Goal: Transaction & Acquisition: Purchase product/service

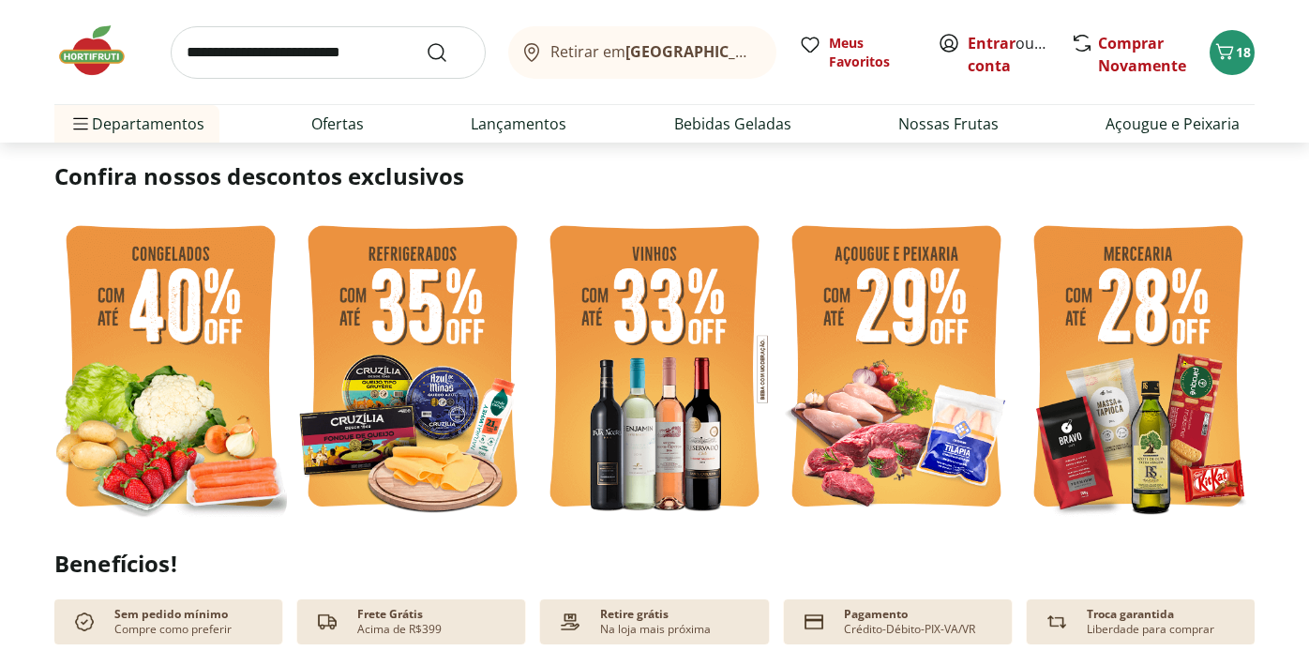
scroll to position [405, 0]
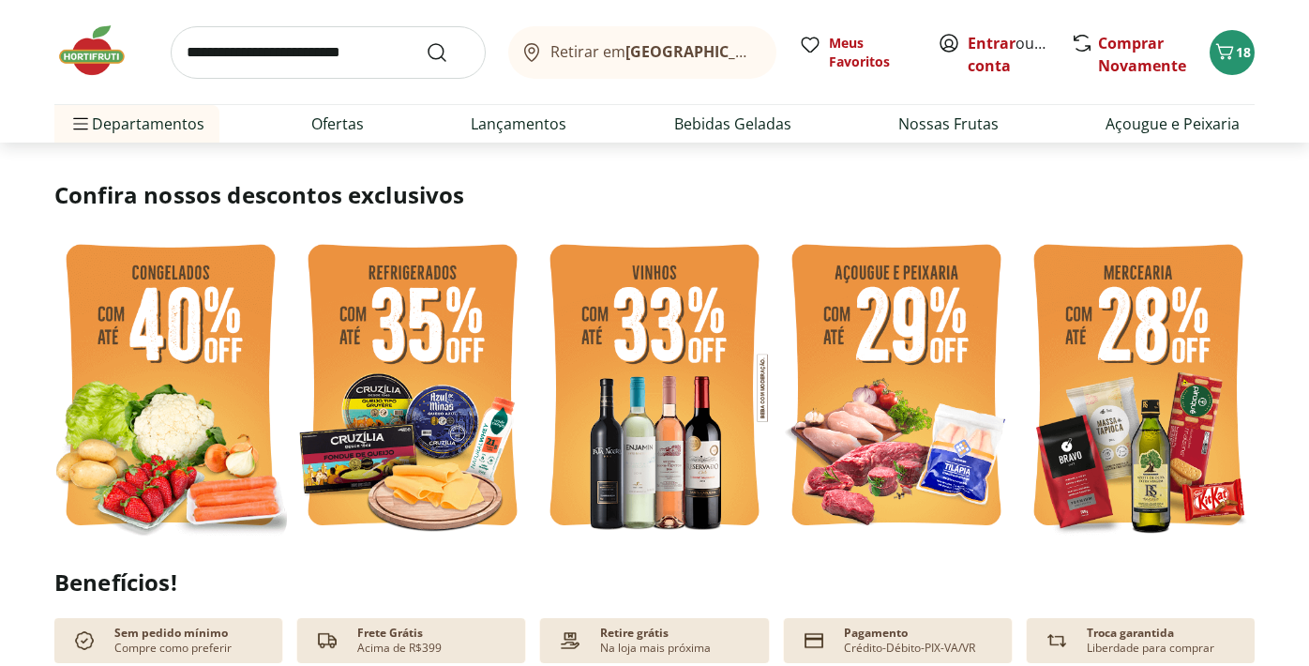
click at [172, 313] on img at bounding box center [170, 388] width 233 height 310
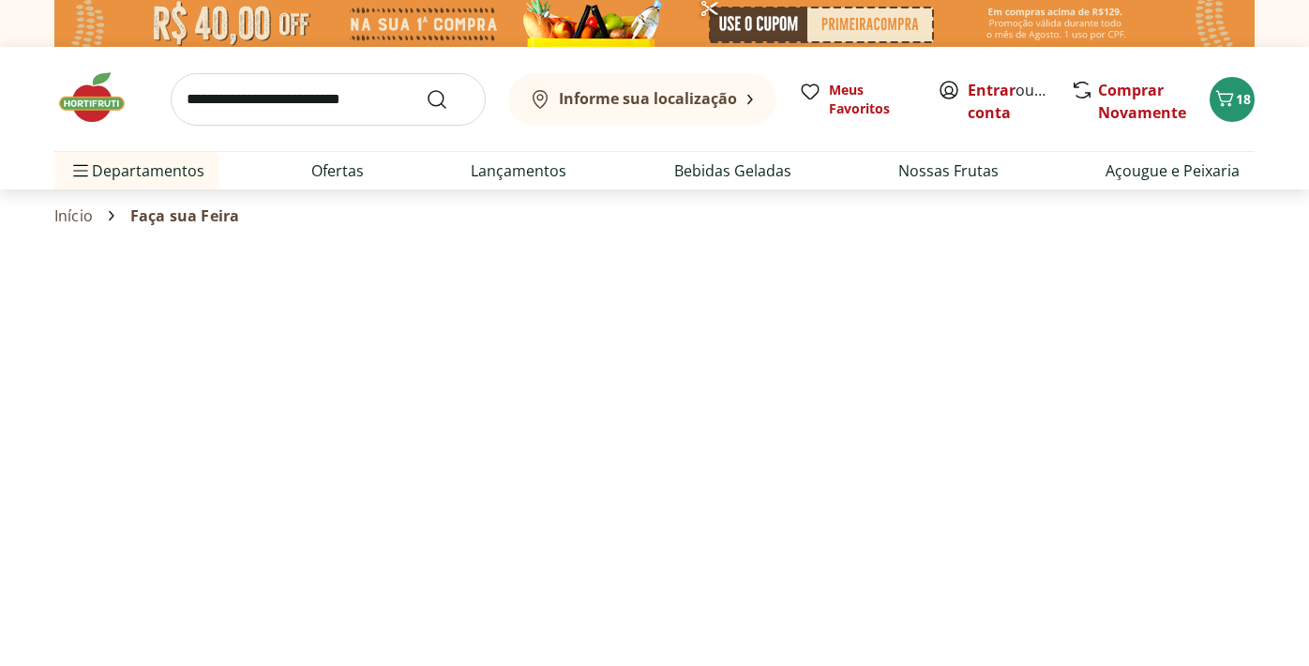
select select "**********"
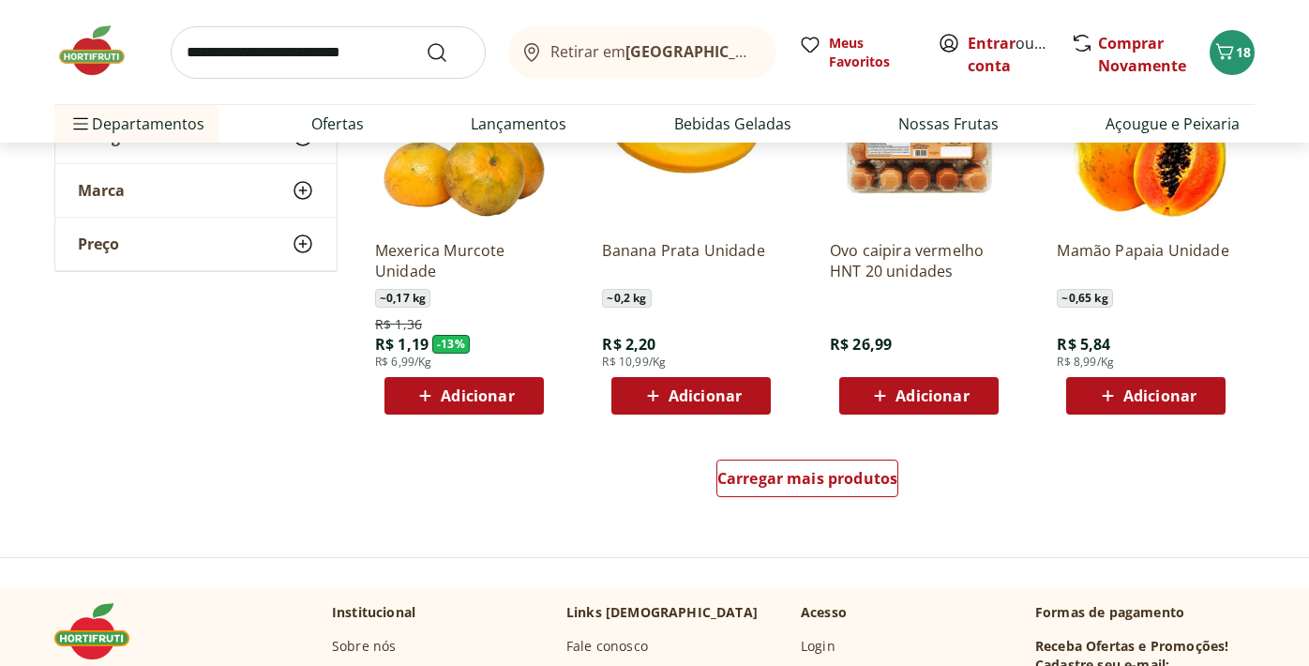
scroll to position [1122, 0]
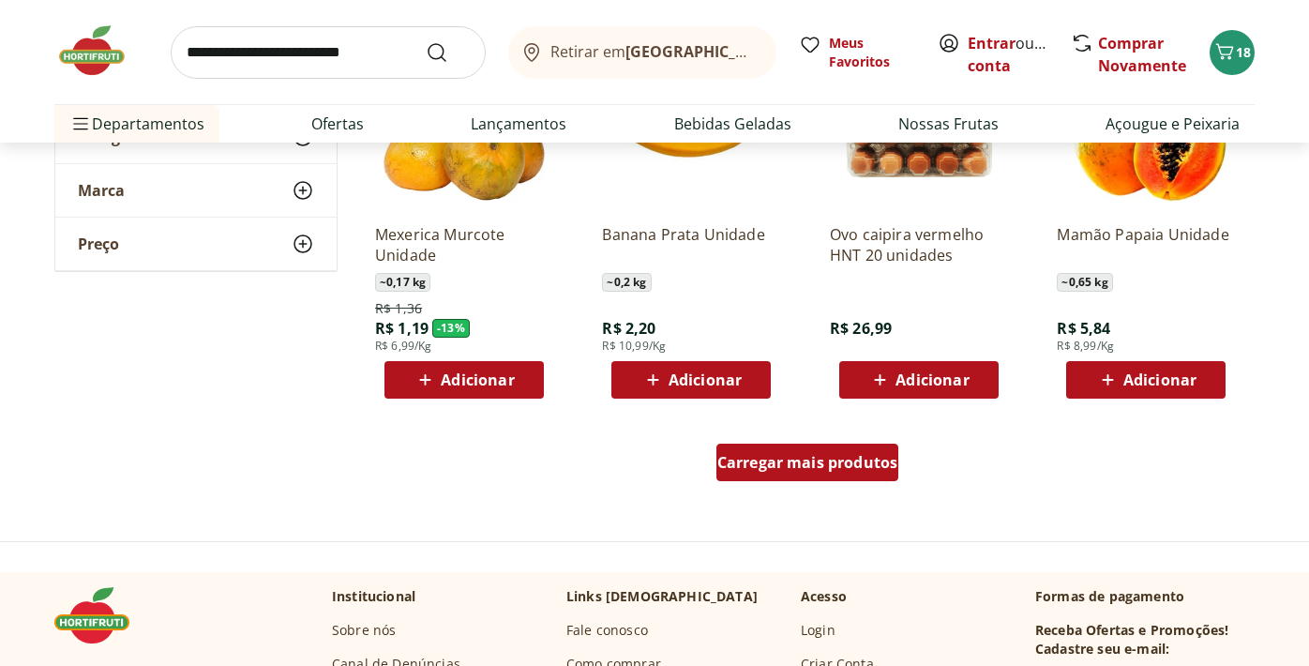
click at [783, 462] on span "Carregar mais produtos" at bounding box center [807, 462] width 181 height 15
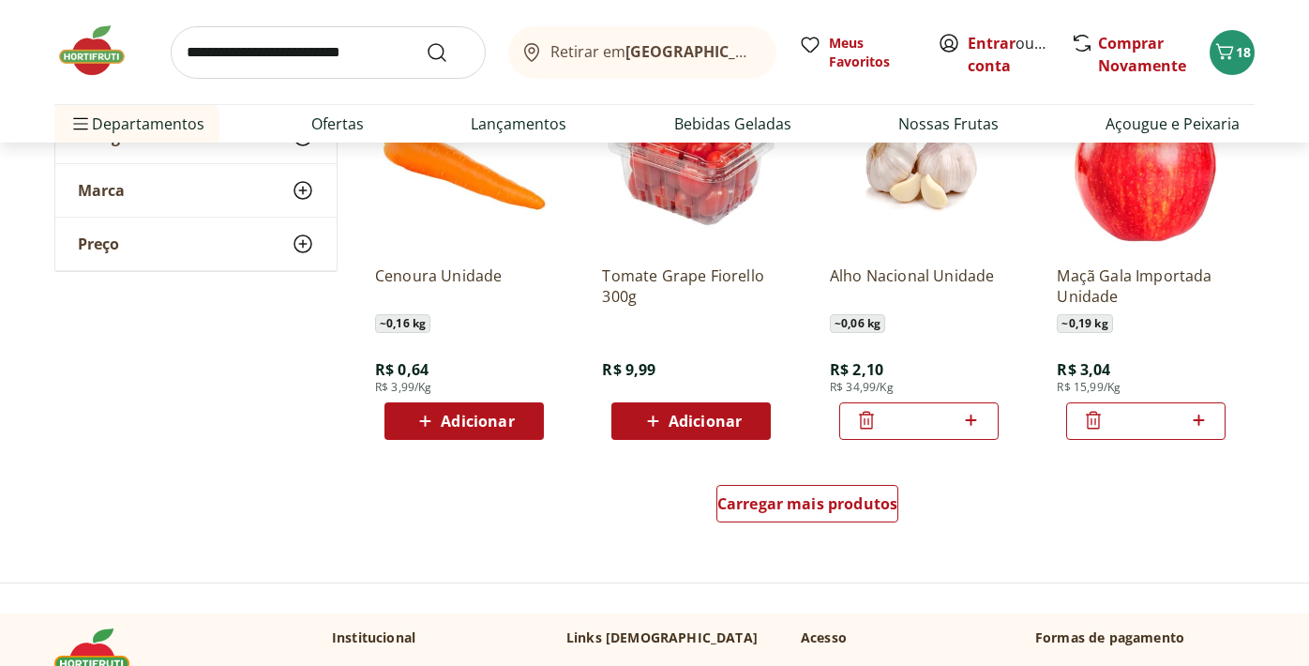
scroll to position [2310, 0]
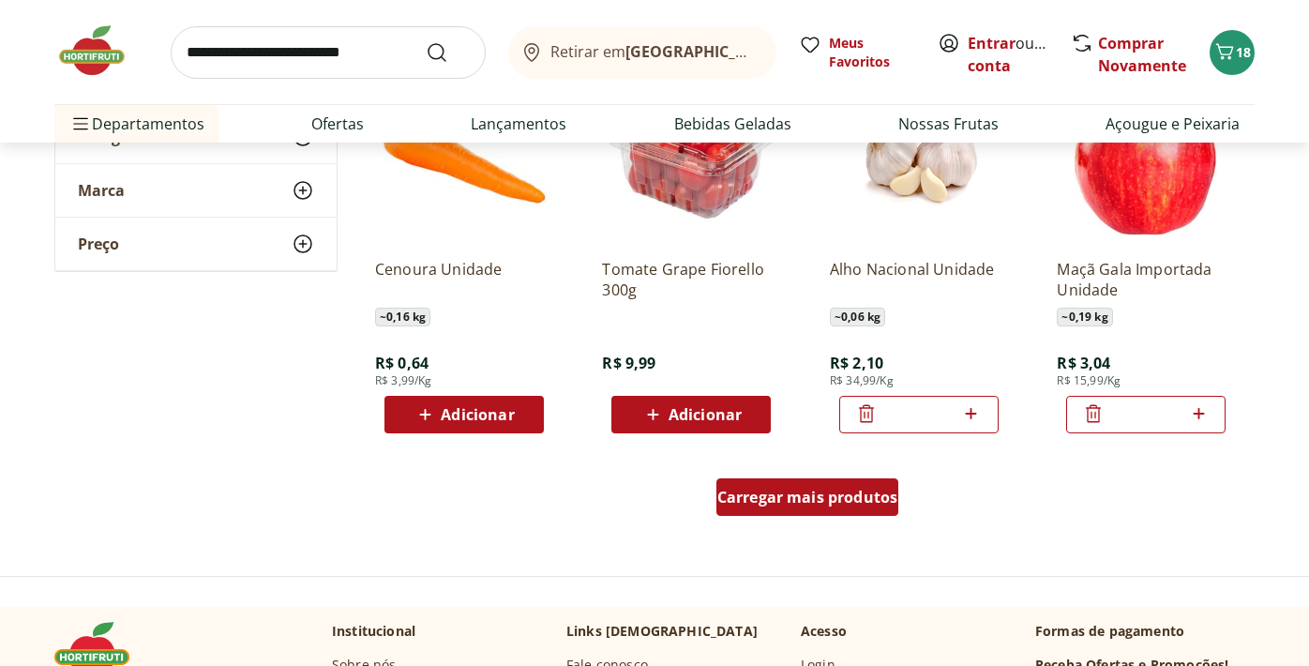
click at [792, 495] on span "Carregar mais produtos" at bounding box center [807, 496] width 181 height 15
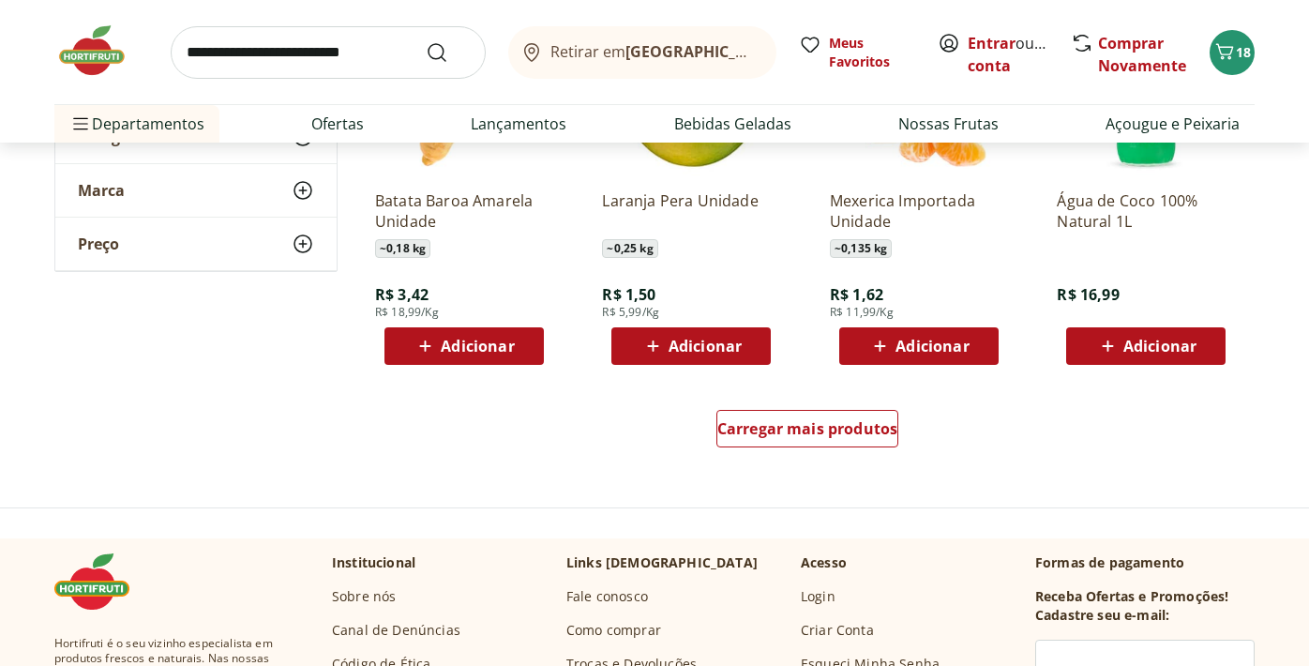
scroll to position [3620, 0]
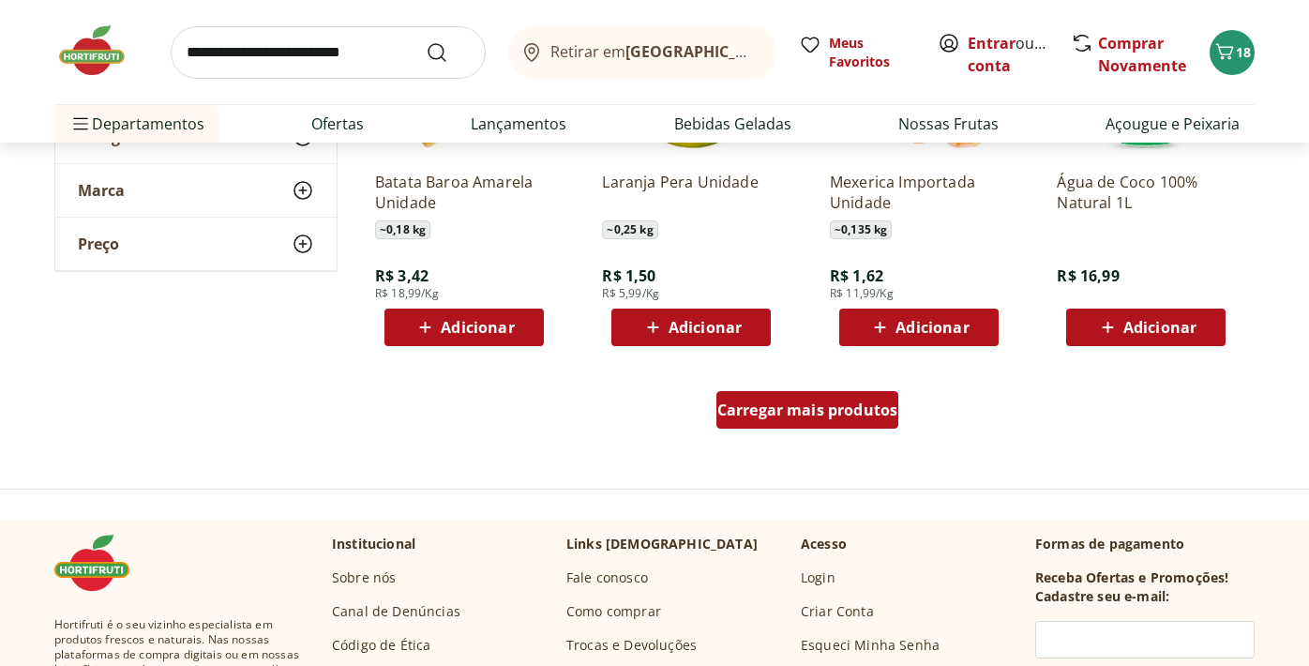
click at [781, 408] on span "Carregar mais produtos" at bounding box center [807, 409] width 181 height 15
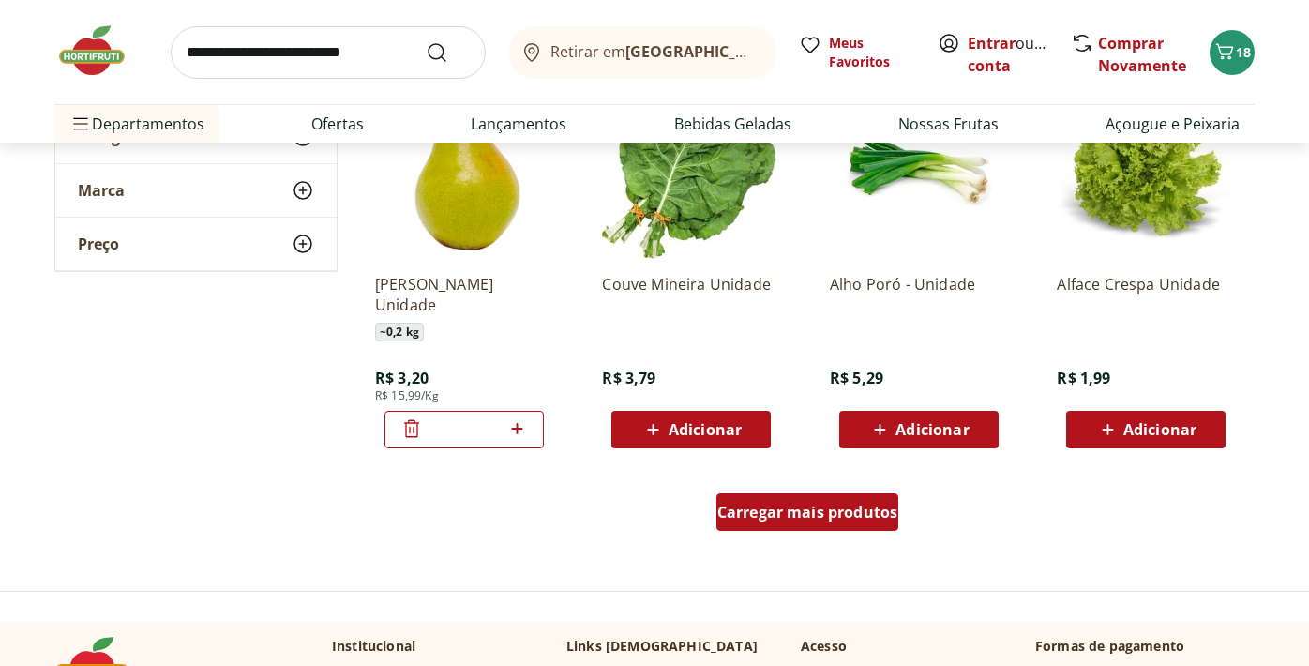
scroll to position [4741, 0]
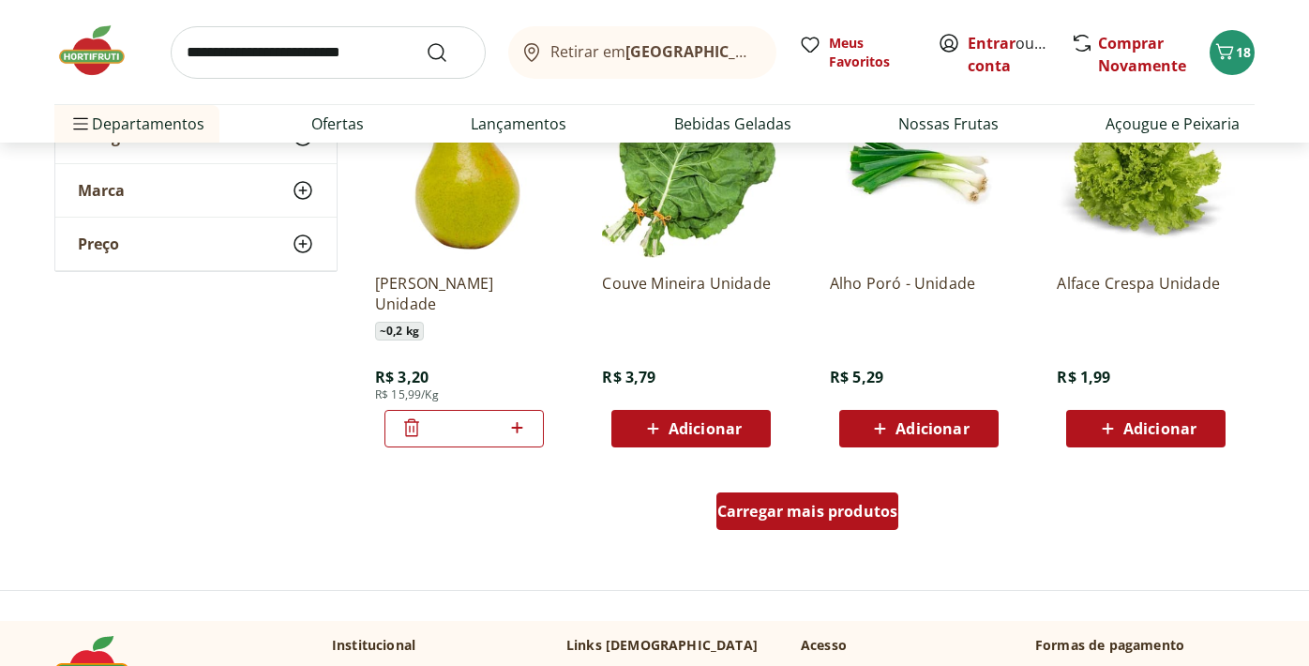
click at [791, 507] on span "Carregar mais produtos" at bounding box center [807, 510] width 181 height 15
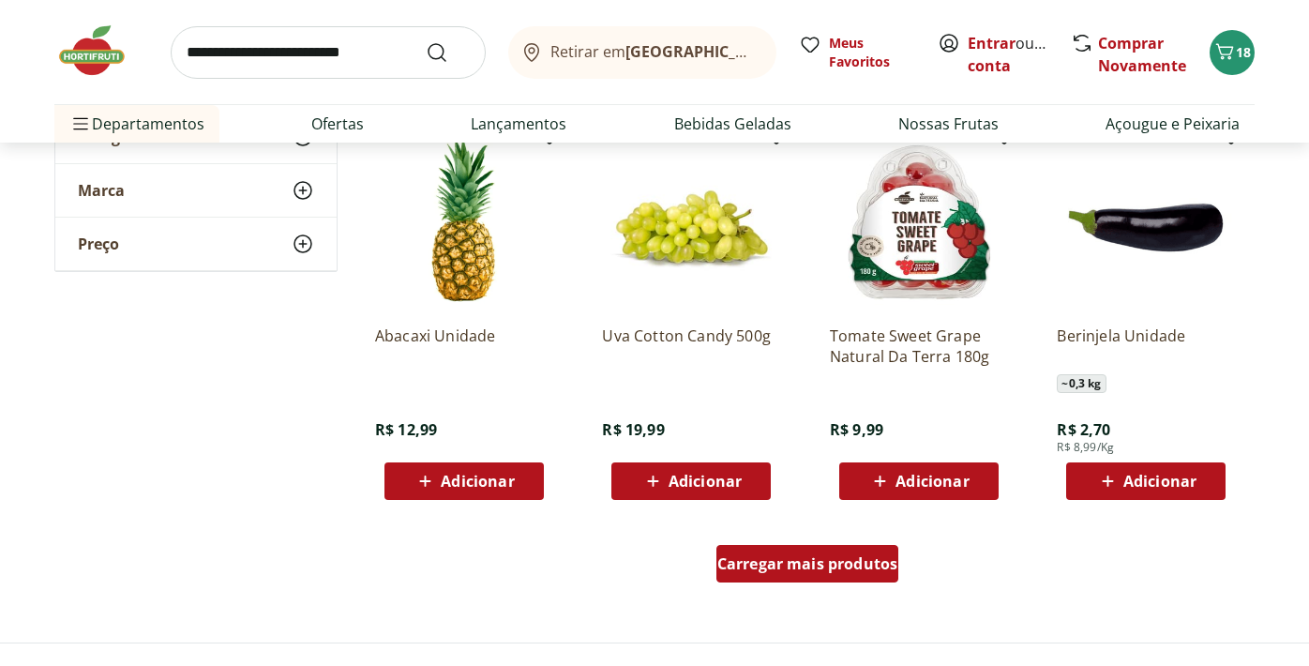
scroll to position [5984, 0]
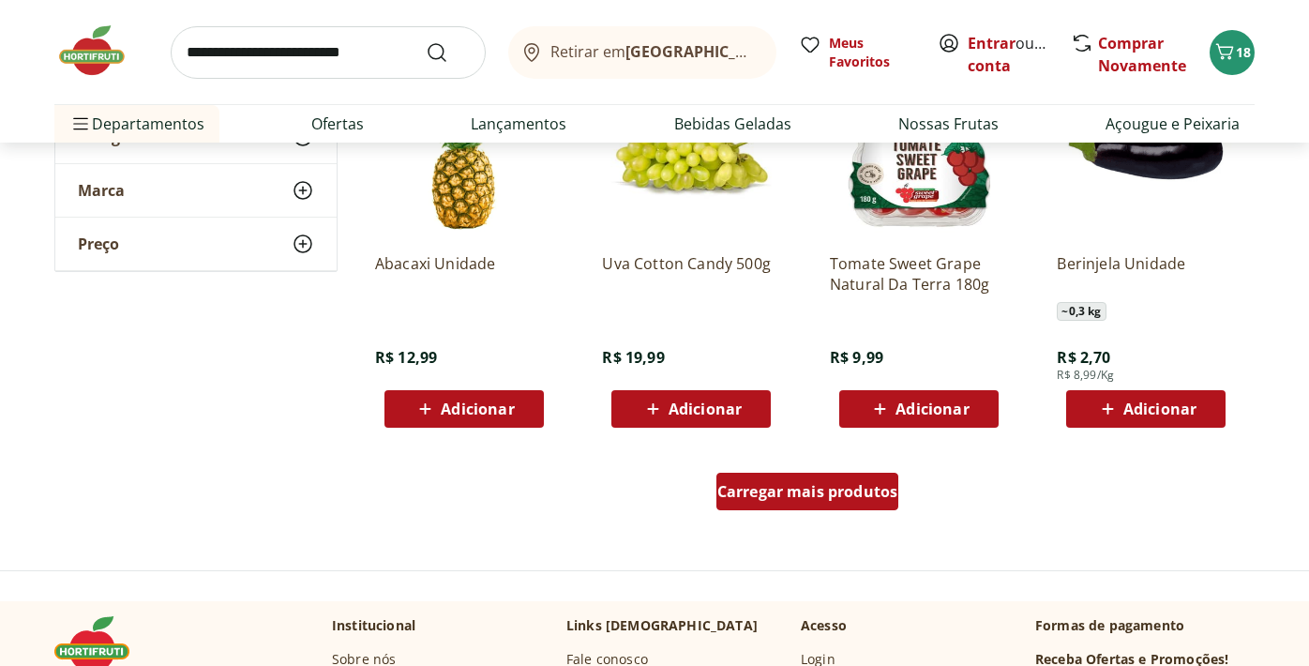
click at [791, 499] on span "Carregar mais produtos" at bounding box center [807, 491] width 181 height 15
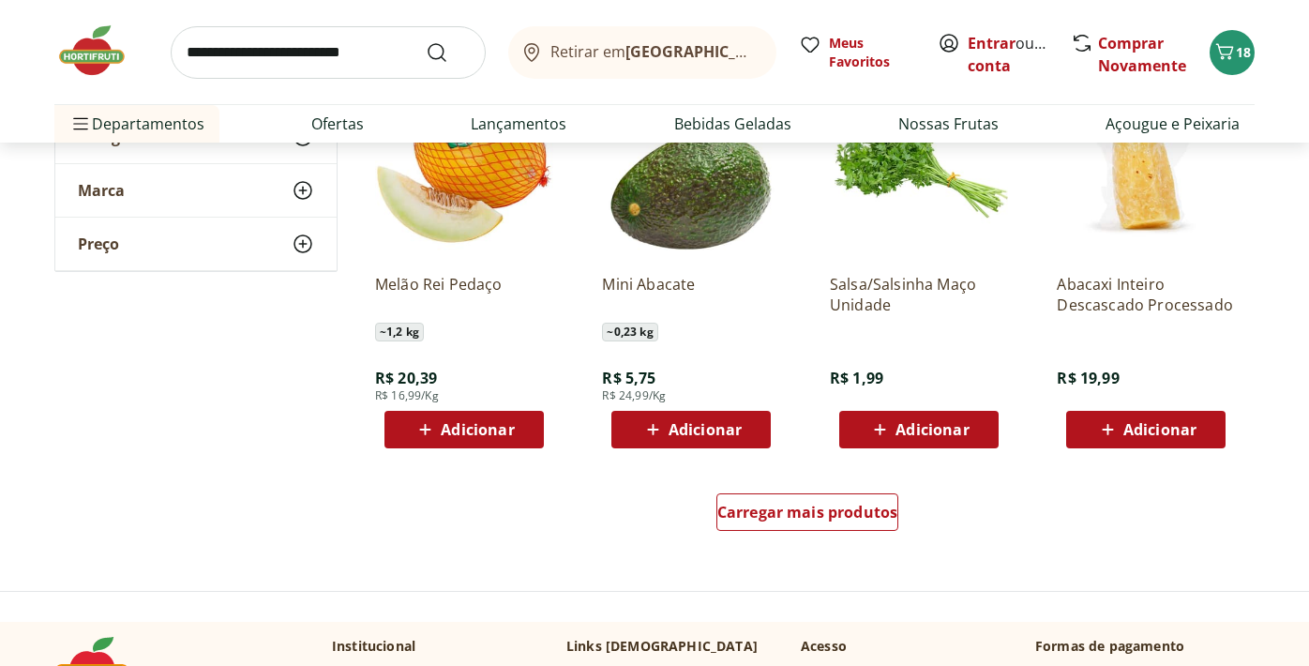
scroll to position [7199, 0]
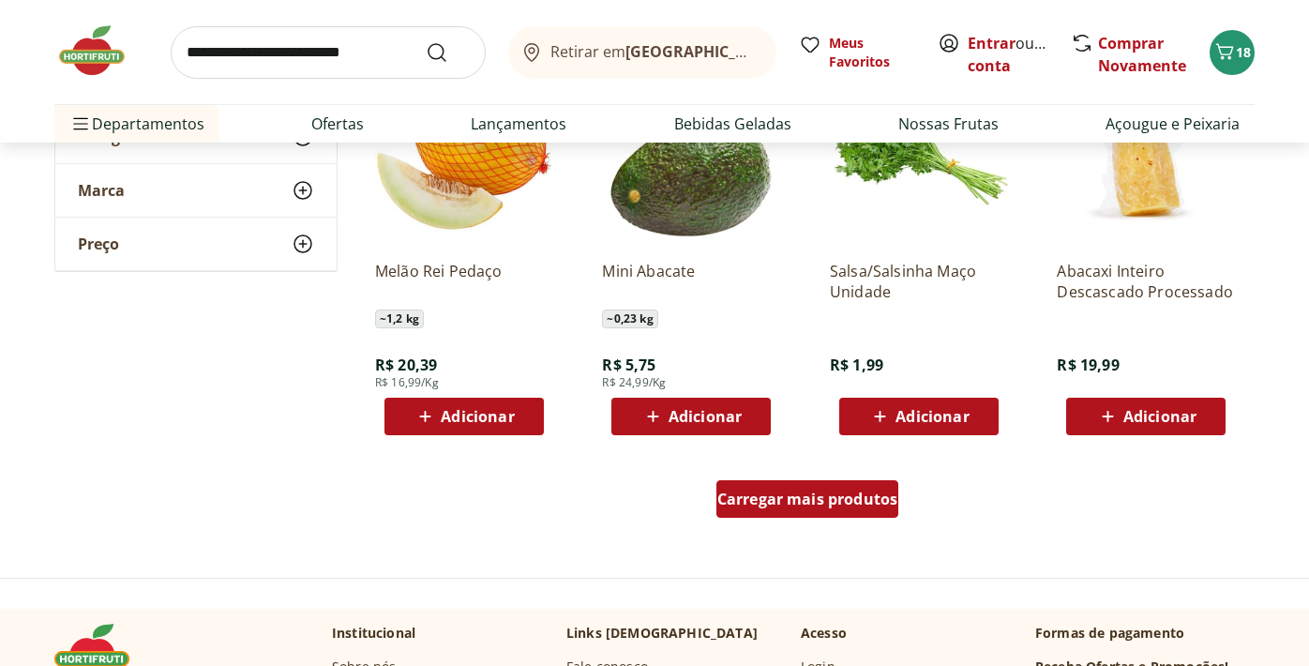
click at [803, 505] on span "Carregar mais produtos" at bounding box center [807, 498] width 181 height 15
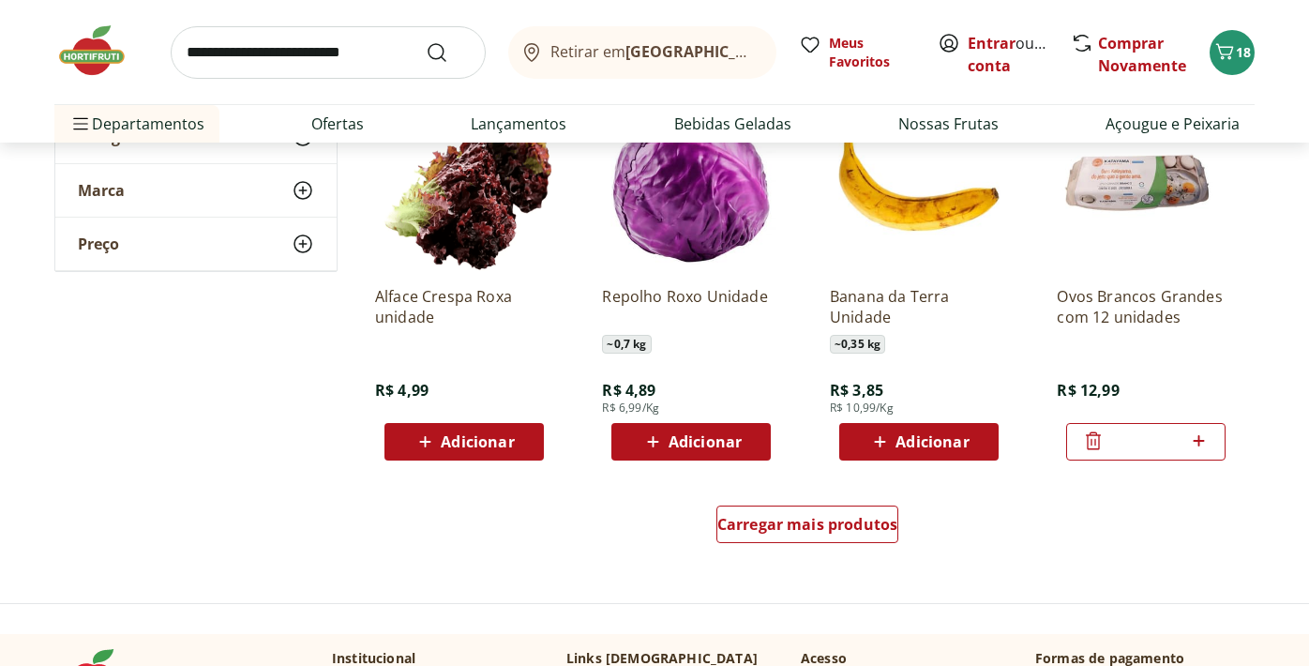
scroll to position [8398, 0]
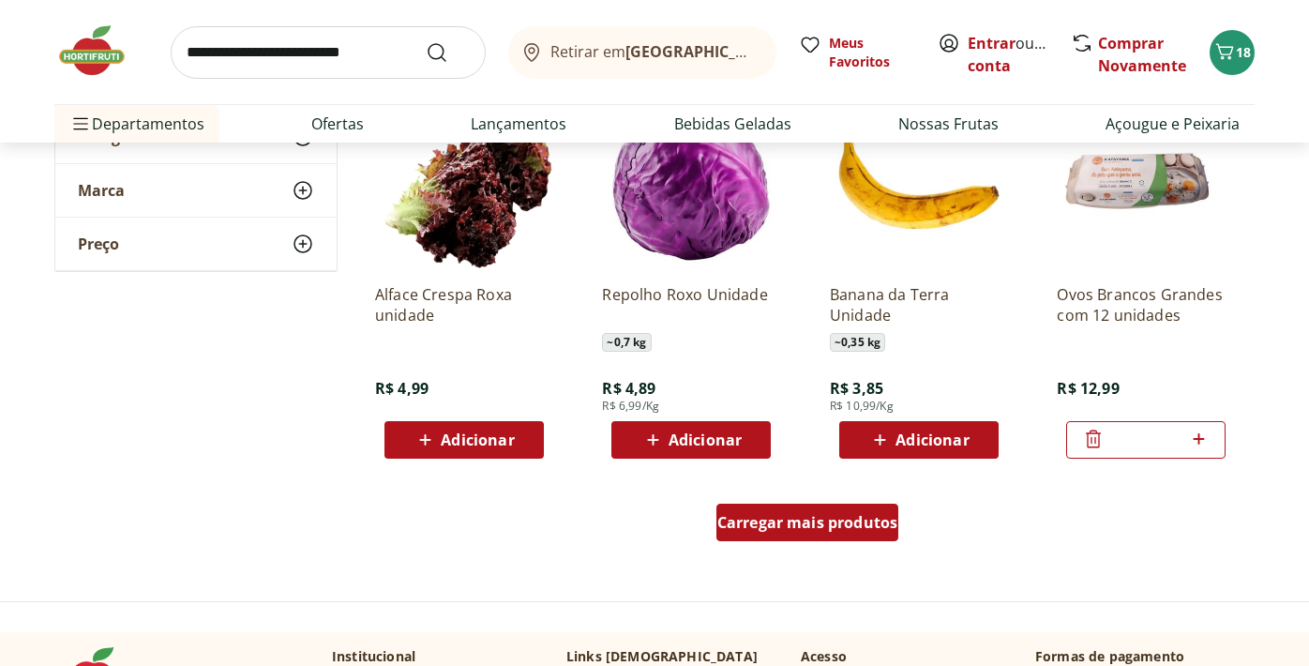
click at [802, 518] on span "Carregar mais produtos" at bounding box center [807, 522] width 181 height 15
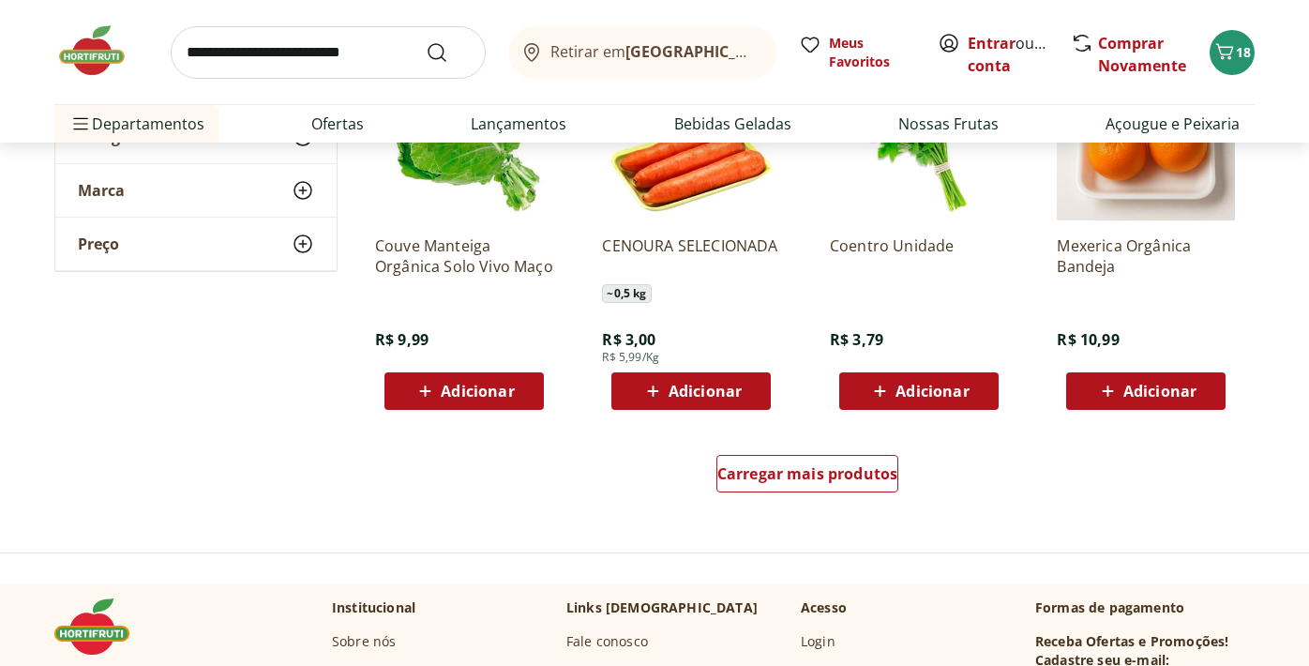
scroll to position [9674, 0]
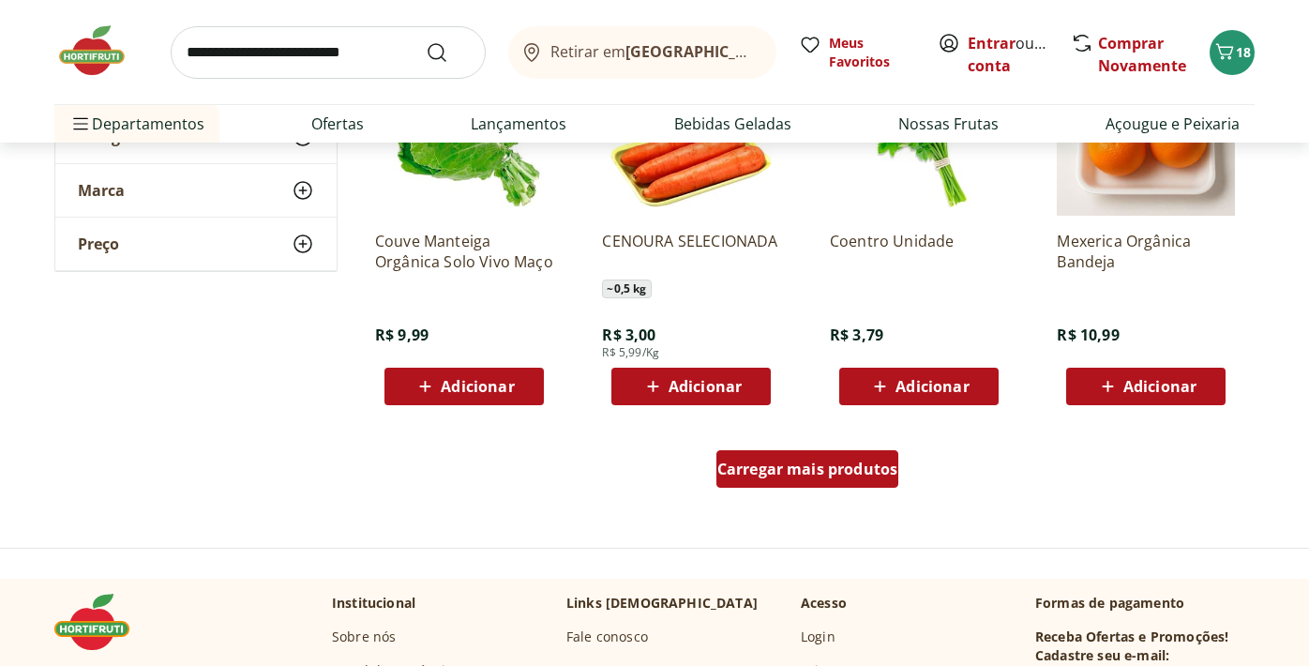
click at [794, 473] on span "Carregar mais produtos" at bounding box center [807, 468] width 181 height 15
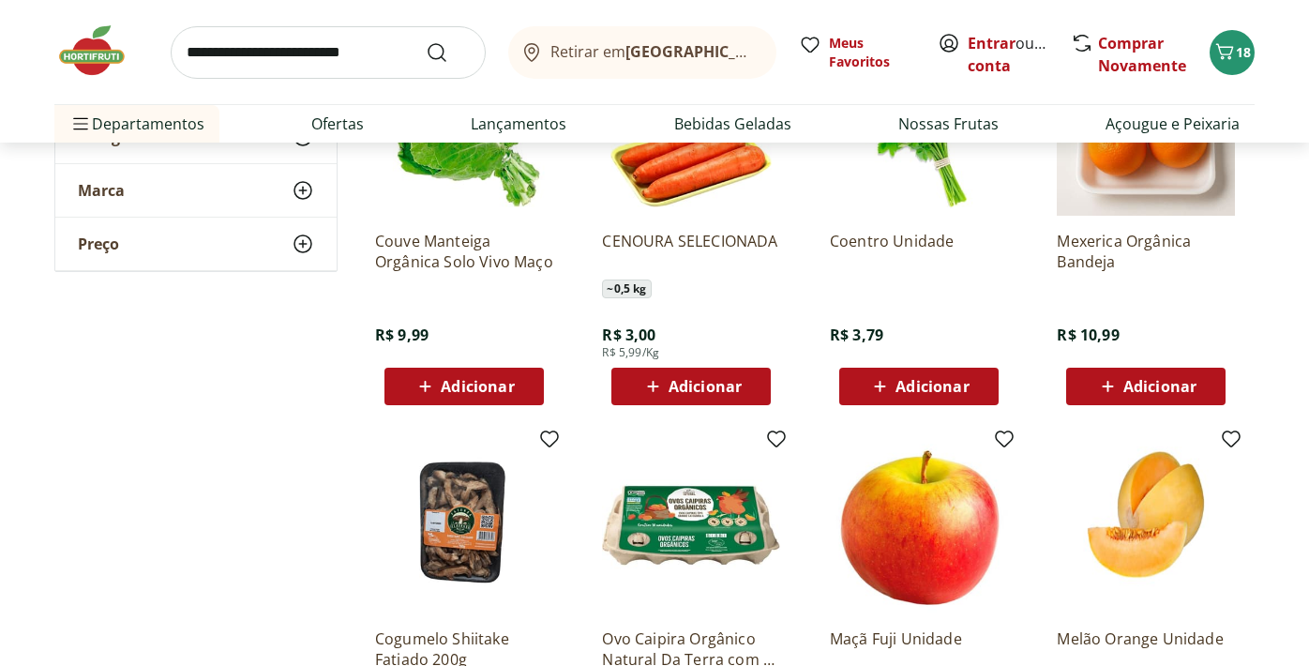
click at [414, 51] on input "search" at bounding box center [328, 52] width 315 height 53
type input "**********"
click at [426, 41] on button "Submit Search" at bounding box center [448, 52] width 45 height 23
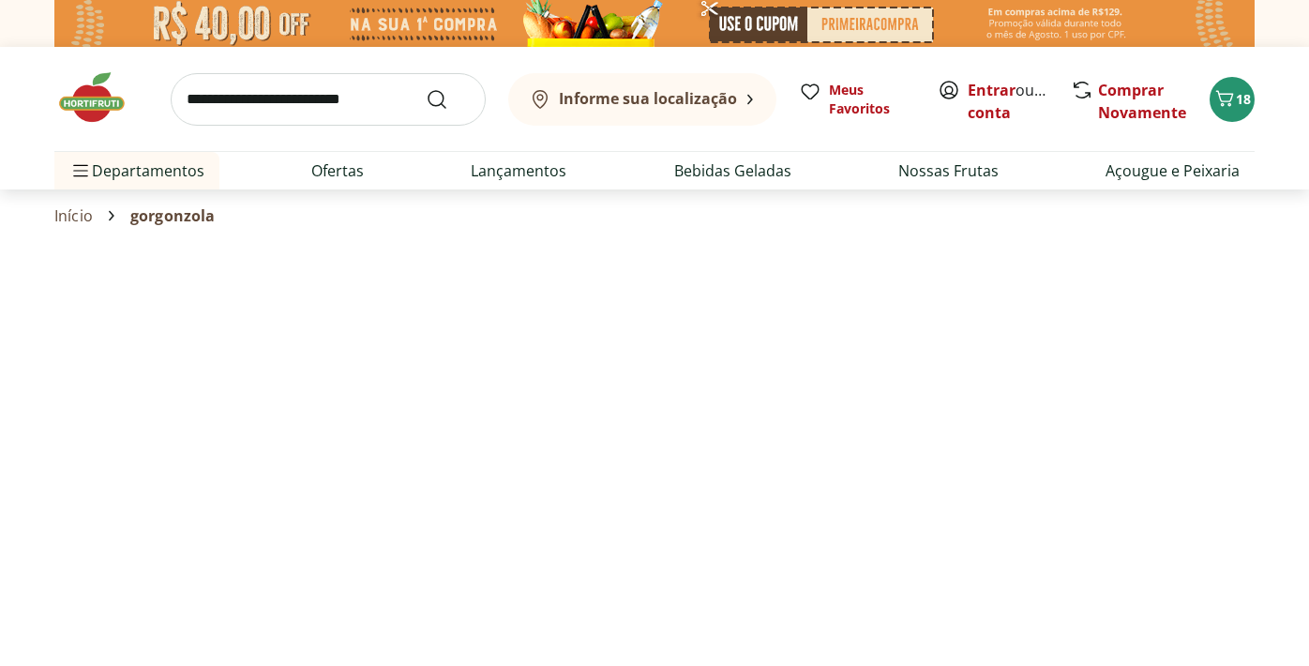
select select "**********"
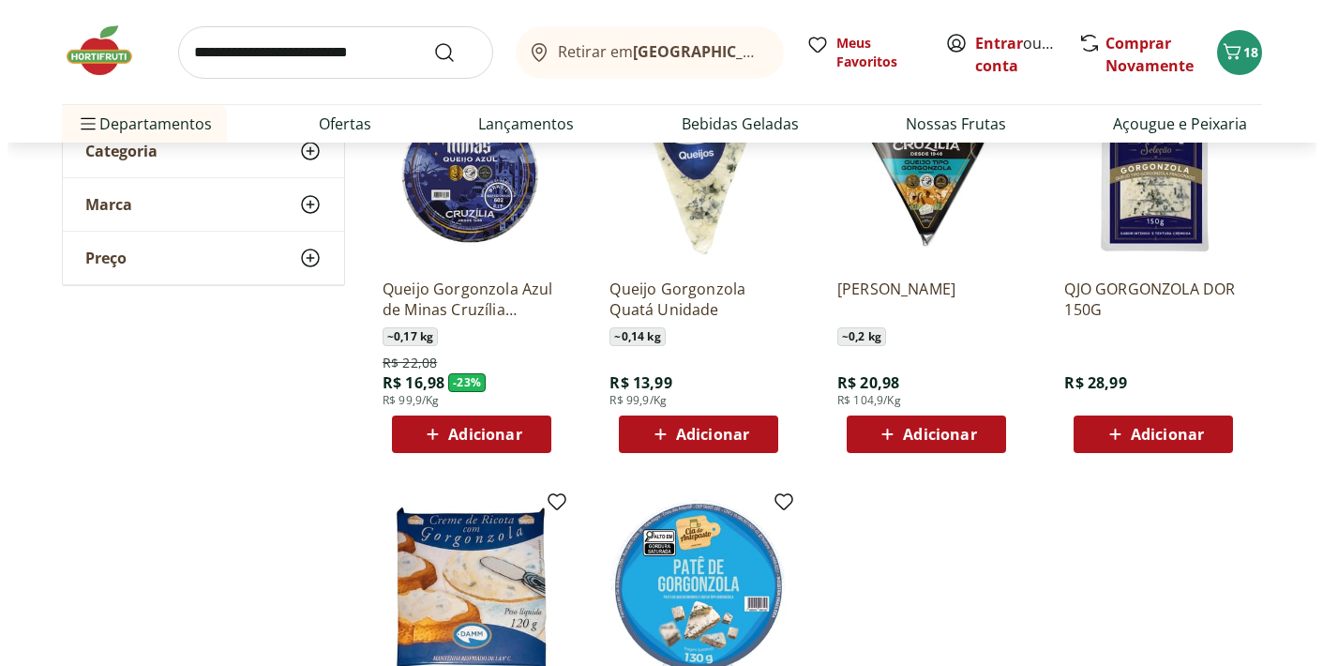
scroll to position [308, 0]
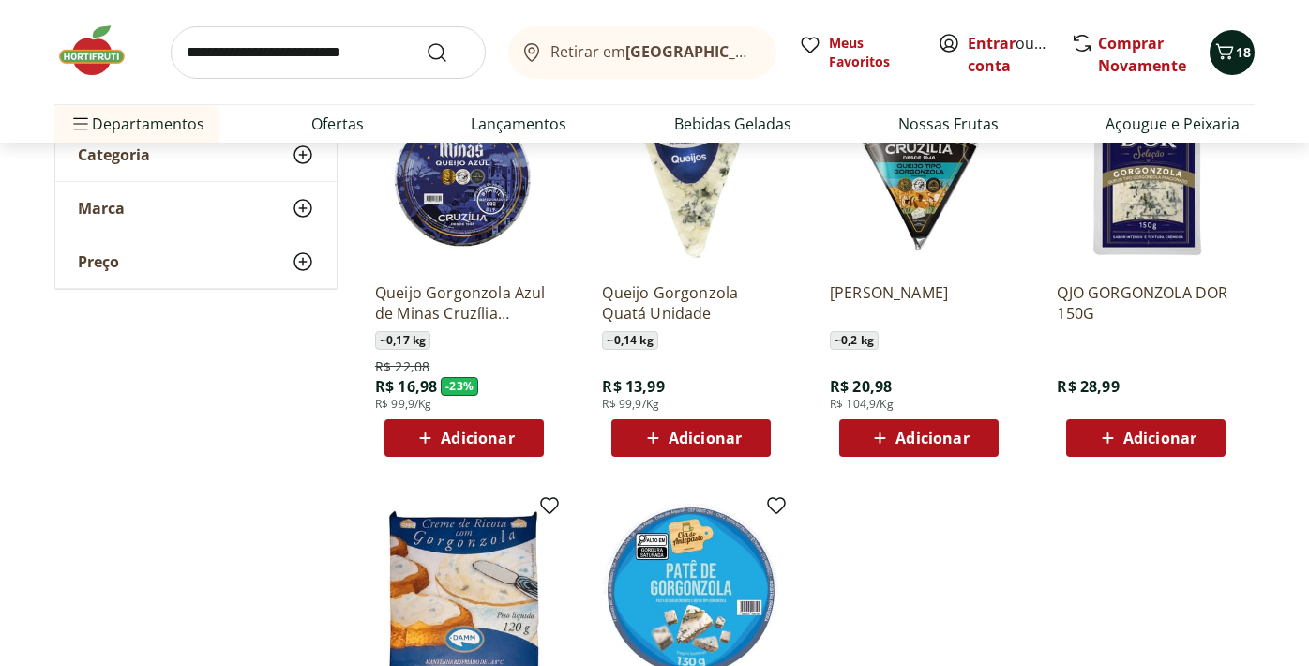
click at [1226, 55] on icon "Carrinho" at bounding box center [1224, 51] width 23 height 23
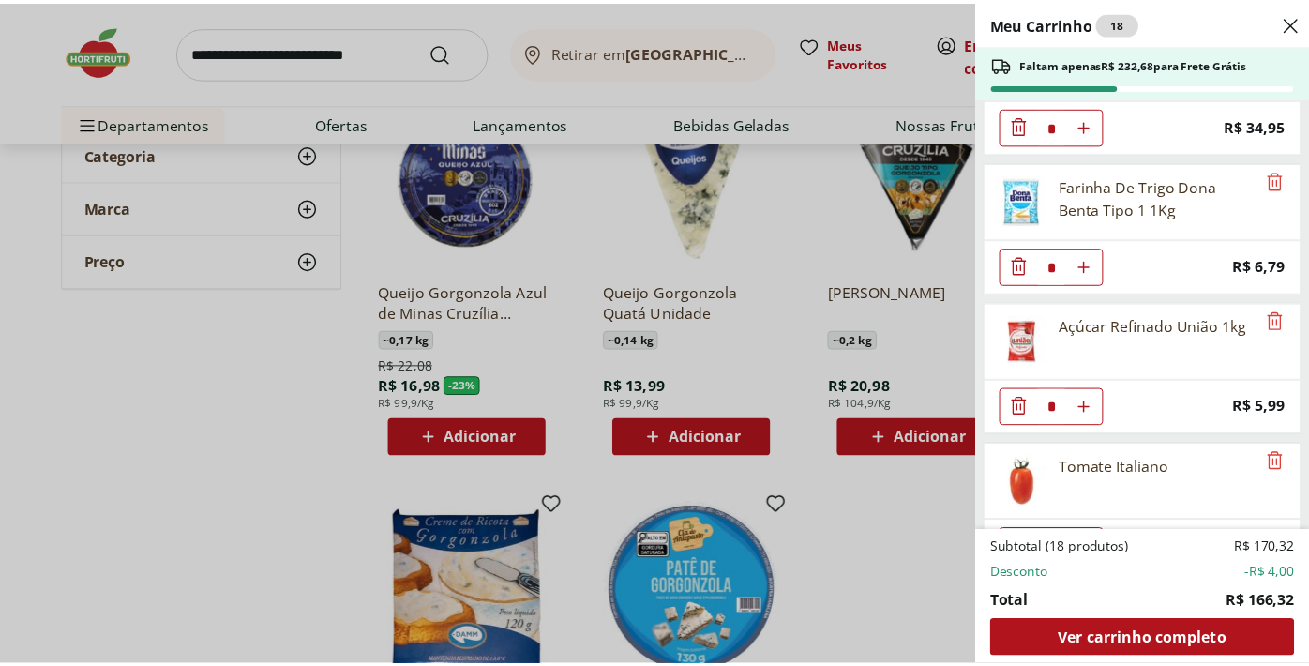
scroll to position [1825, 0]
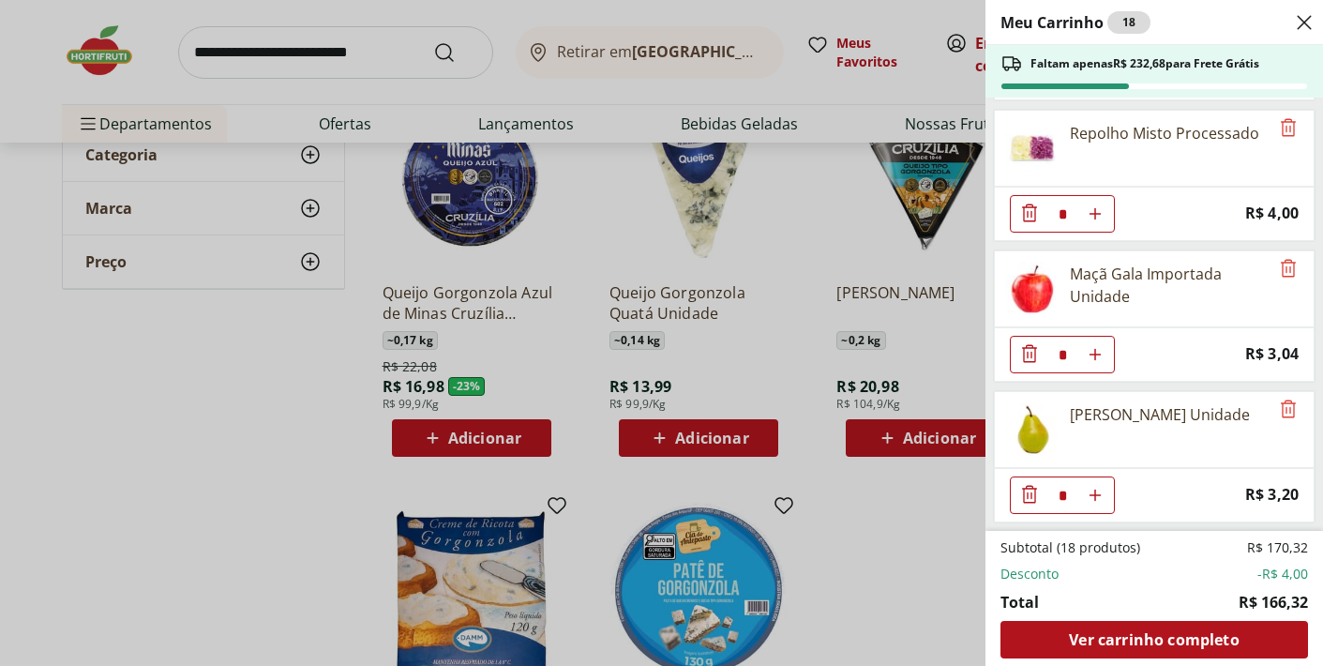
click at [916, 533] on div "Meu Carrinho 18 Faltam apenas R$ 232,68 para Frete Grátis Café Premium Torrado …" at bounding box center [661, 333] width 1323 height 666
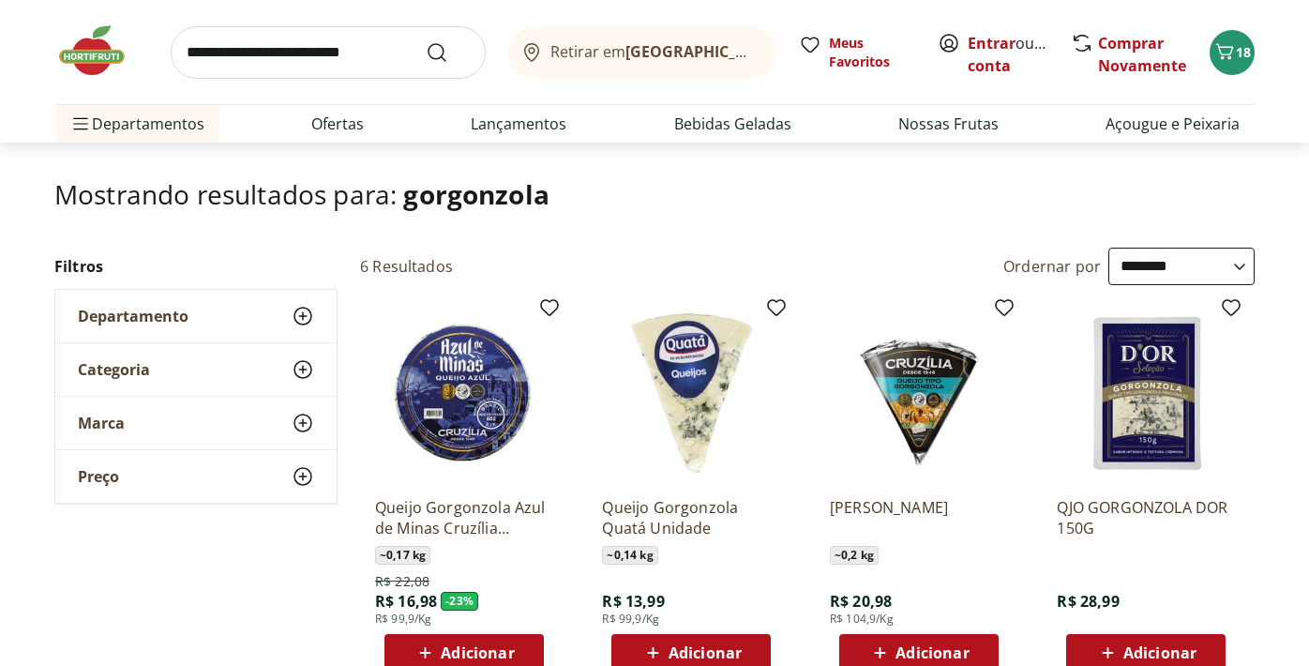
scroll to position [0, 0]
